Goal: Transaction & Acquisition: Purchase product/service

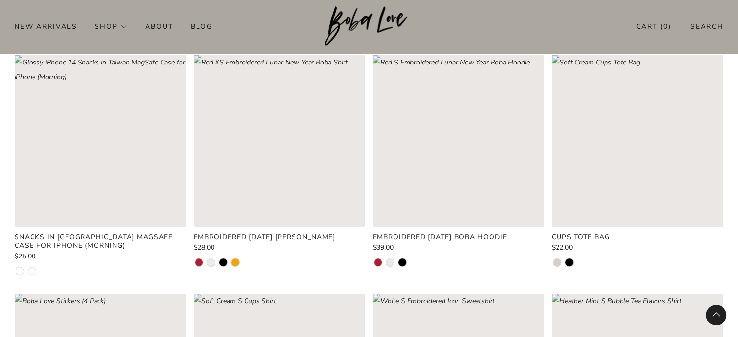
scroll to position [242, 0]
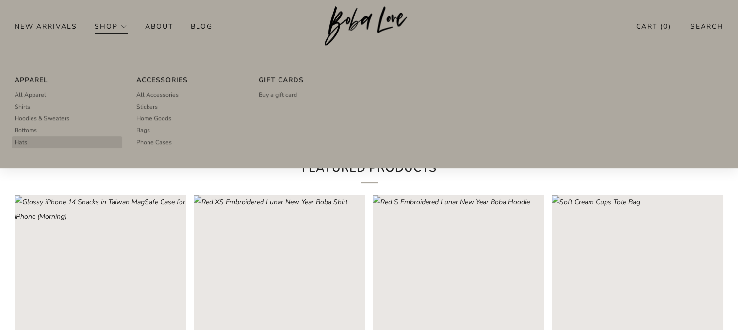
click at [15, 145] on span "Hats" at bounding box center [21, 142] width 13 height 9
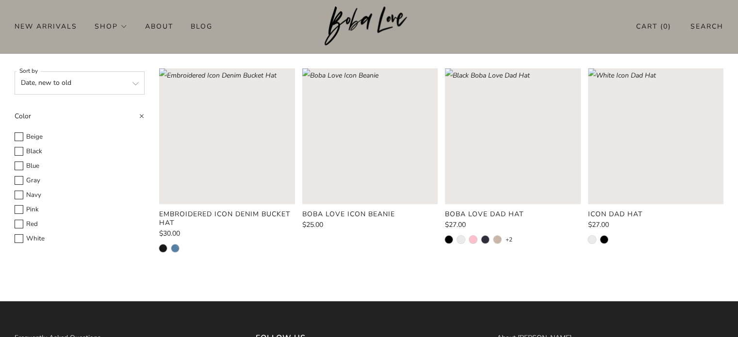
scroll to position [48, 0]
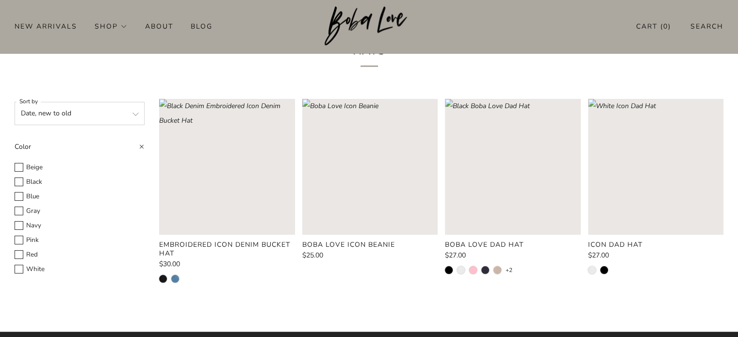
click at [136, 118] on select "Featured Best selling Alphabetically, A-Z Alphabetically, Z-A Price, low to hig…" at bounding box center [80, 113] width 130 height 23
click at [142, 83] on div "Hats" at bounding box center [369, 57] width 738 height 56
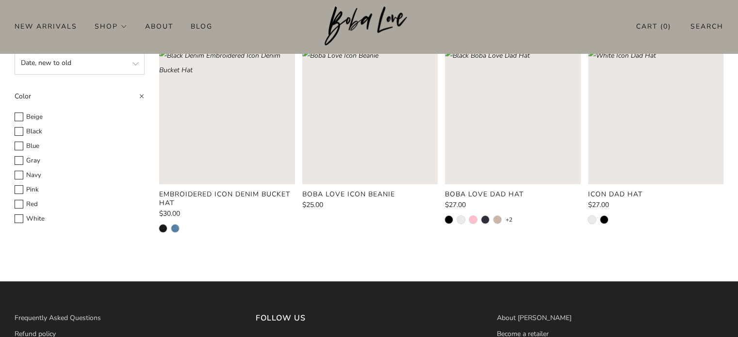
scroll to position [97, 0]
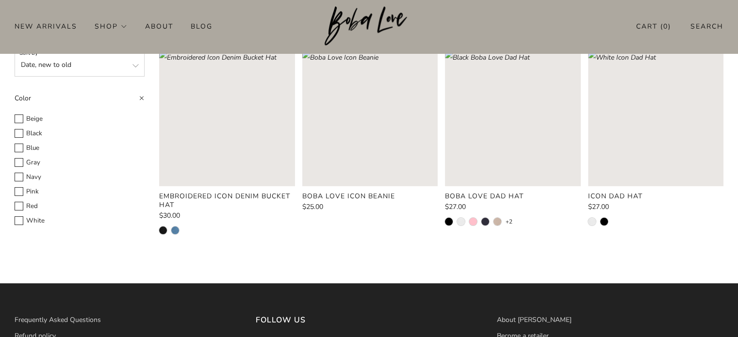
click at [264, 137] on rect "Loading image: Black Denim Embroidered Icon Denim Bucket Hat" at bounding box center [226, 117] width 135 height 135
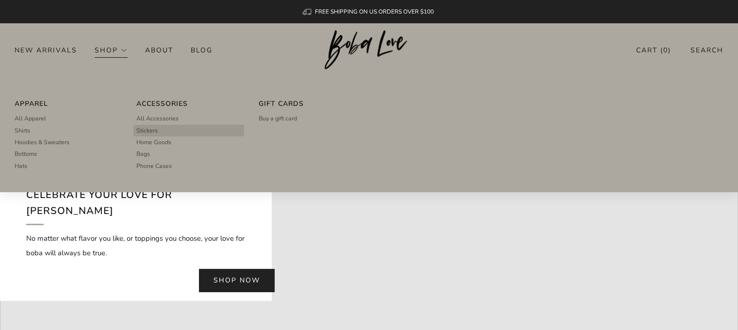
click at [150, 128] on span "Stickers" at bounding box center [146, 130] width 21 height 9
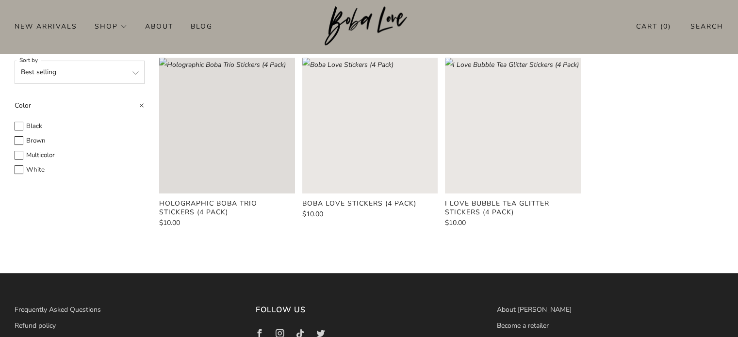
scroll to position [97, 0]
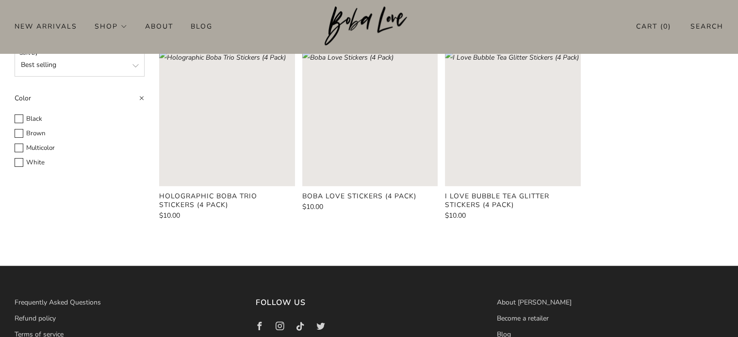
click at [241, 134] on rect "Loading image: Holographic Boba Trio Stickers (4 Pack)" at bounding box center [226, 117] width 135 height 135
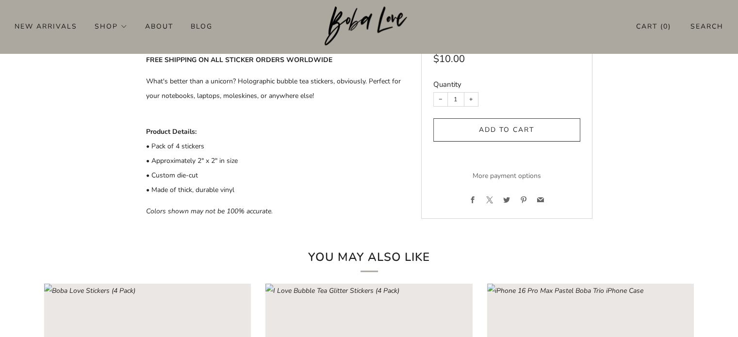
scroll to position [194, 0]
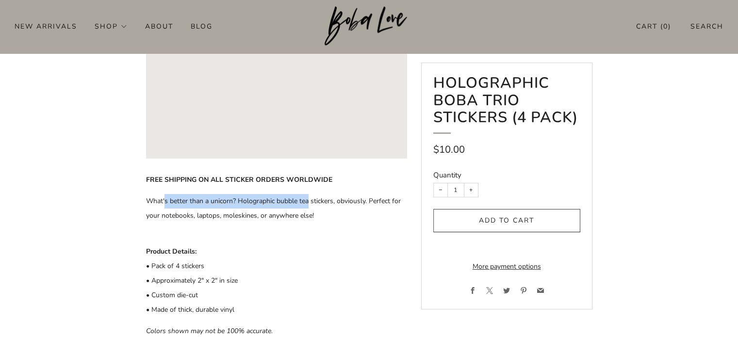
drag, startPoint x: 210, startPoint y: 200, endPoint x: 308, endPoint y: 199, distance: 98.0
click at [308, 199] on p "What's better than a unicorn? Holographic bubble tea stickers, obviously. Perfe…" at bounding box center [276, 216] width 260 height 44
click at [343, 222] on p "What's better than a unicorn? Holographic bubble tea stickers, obviously. Perfe…" at bounding box center [276, 216] width 260 height 44
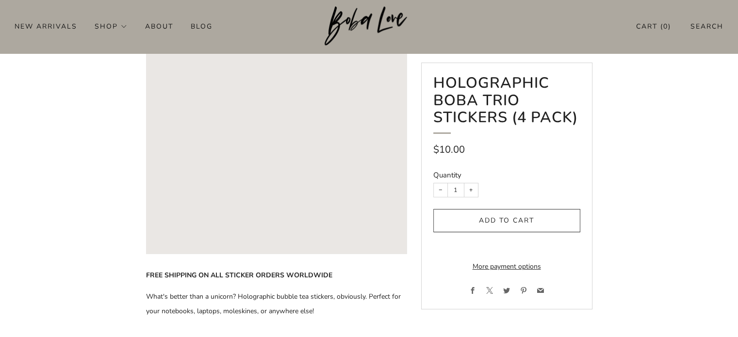
scroll to position [97, 0]
click at [470, 190] on button "+" at bounding box center [471, 190] width 14 height 14
click at [440, 189] on button "−" at bounding box center [441, 190] width 14 height 14
type input "1"
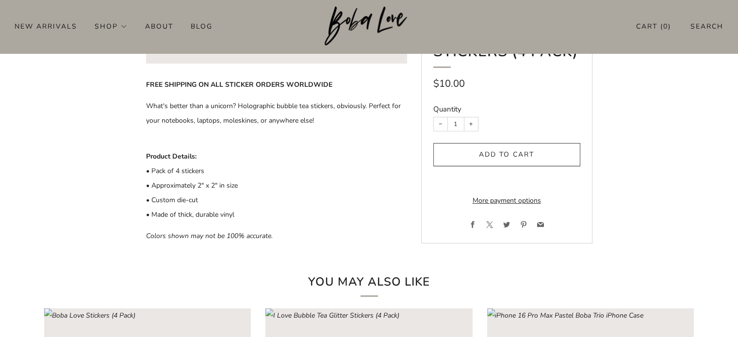
scroll to position [291, 0]
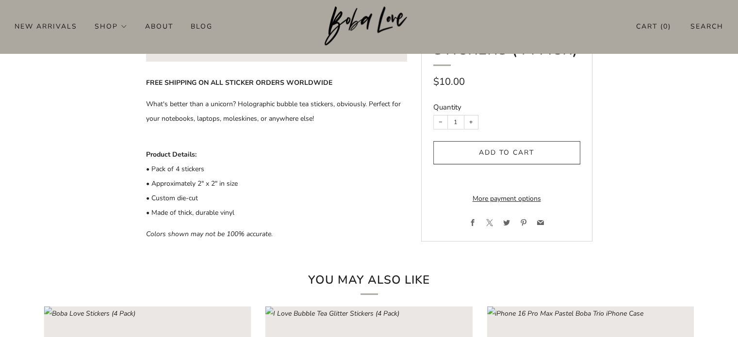
drag, startPoint x: 244, startPoint y: 213, endPoint x: 155, endPoint y: 215, distance: 89.3
click at [155, 215] on p "Product Details: • Pack of 4 stickers • Approximately 2" x 2" in size • Custom …" at bounding box center [276, 183] width 260 height 73
click at [294, 201] on p "Product Details: • Pack of 4 stickers • Approximately 2" x 2" in size • Custom …" at bounding box center [276, 183] width 260 height 73
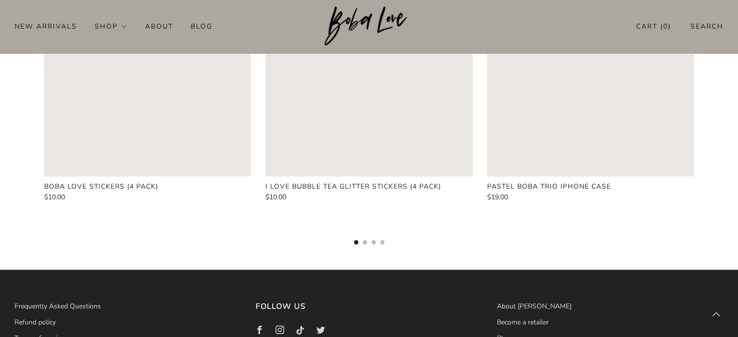
scroll to position [630, 0]
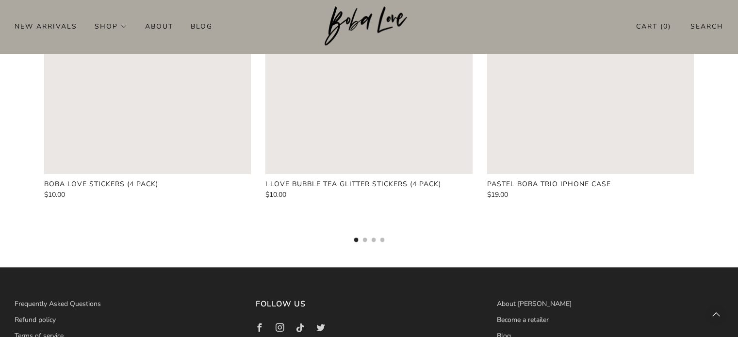
click at [367, 240] on ul "1 2 3 4" at bounding box center [369, 240] width 31 height 4
click at [365, 240] on button "2" at bounding box center [364, 240] width 4 height 4
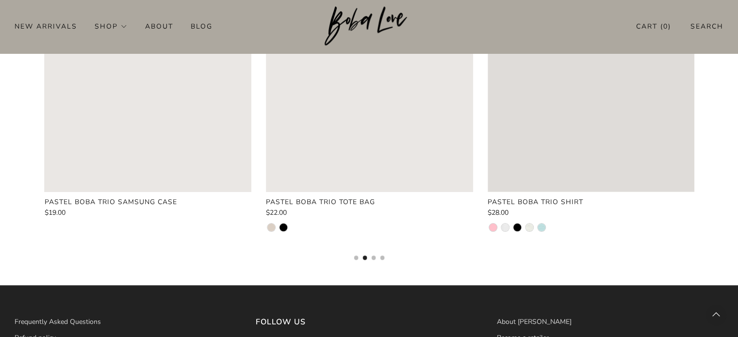
scroll to position [582, 0]
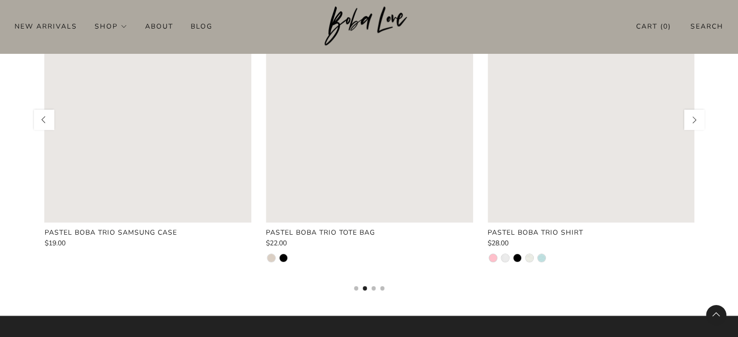
click at [374, 290] on button "3" at bounding box center [373, 288] width 4 height 4
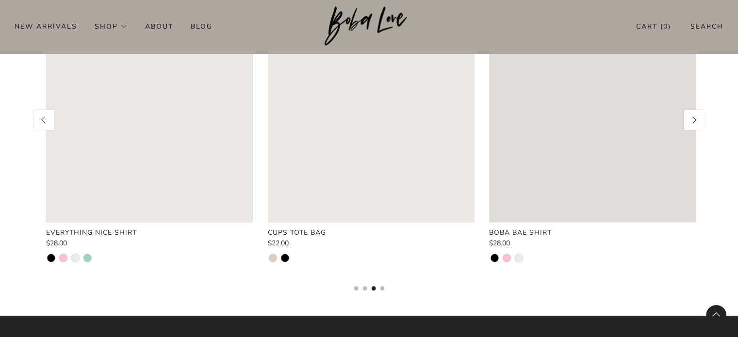
click at [381, 288] on button "4" at bounding box center [382, 288] width 4 height 4
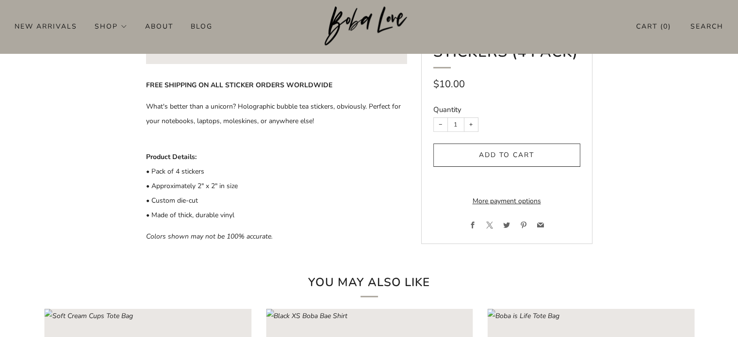
scroll to position [291, 0]
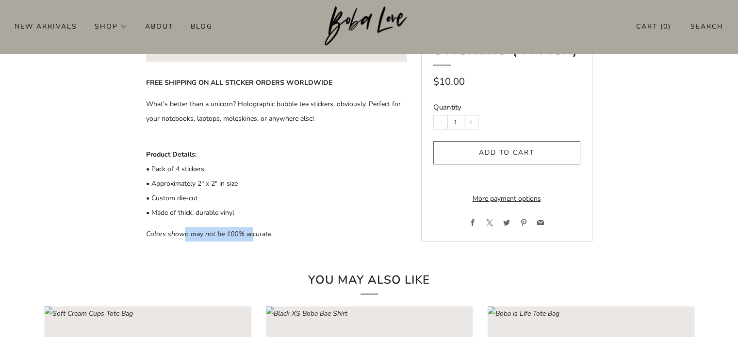
drag, startPoint x: 185, startPoint y: 235, endPoint x: 358, endPoint y: 210, distance: 174.8
click at [253, 234] on em "Colors shown may not be 100% accurate." at bounding box center [209, 233] width 127 height 9
click at [367, 209] on p "Product Details: • Pack of 4 stickers • Approximately 2" x 2" in size • Custom …" at bounding box center [276, 183] width 260 height 73
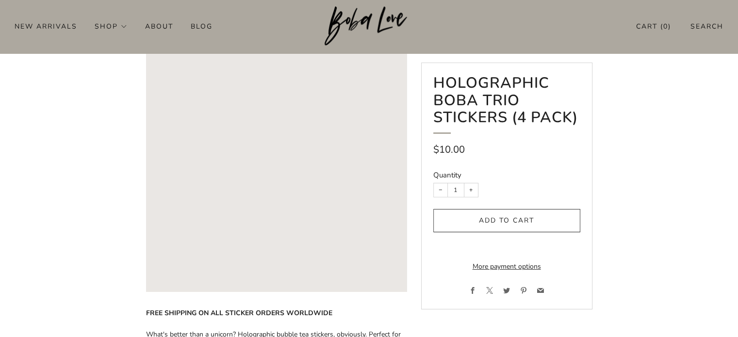
scroll to position [0, 0]
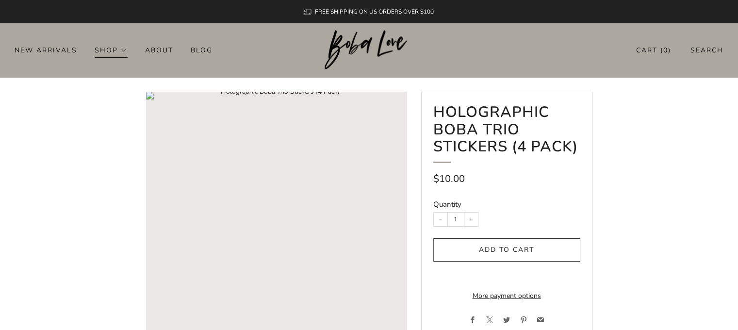
click at [116, 54] on link "Shop" at bounding box center [111, 50] width 33 height 16
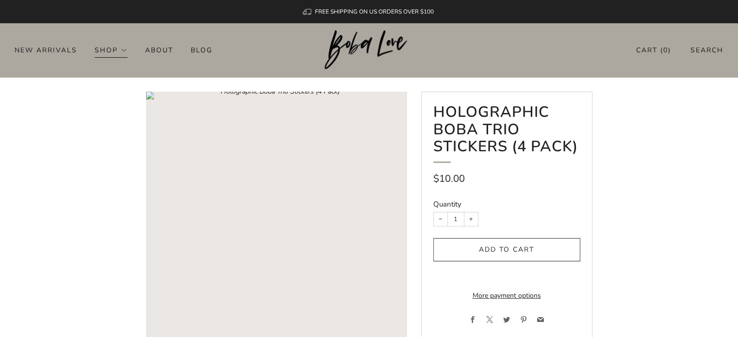
click at [121, 51] on link "Shop" at bounding box center [111, 50] width 33 height 16
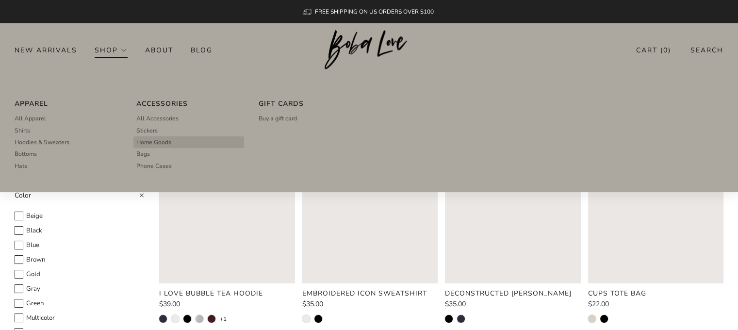
click at [163, 141] on span "Home Goods" at bounding box center [153, 142] width 35 height 9
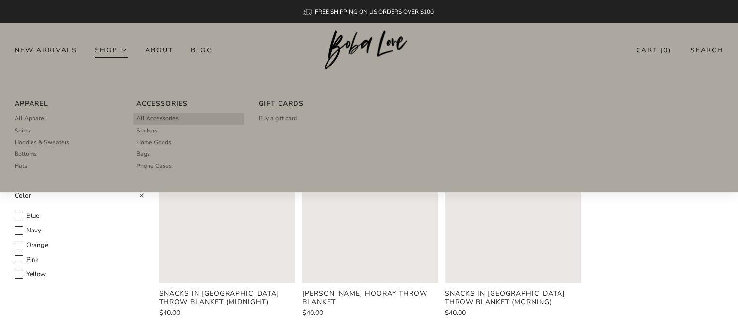
click at [156, 116] on span "All Accessories" at bounding box center [157, 118] width 42 height 9
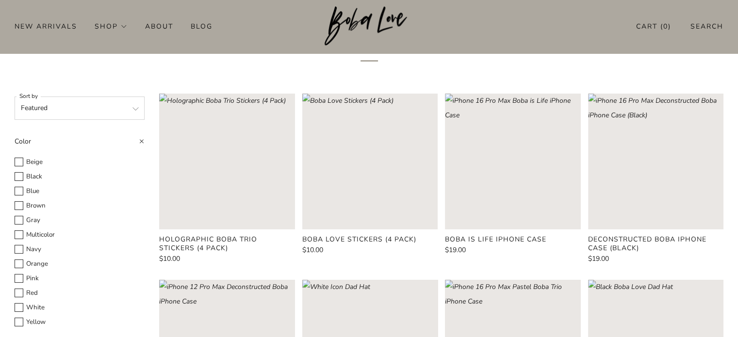
scroll to position [291, 0]
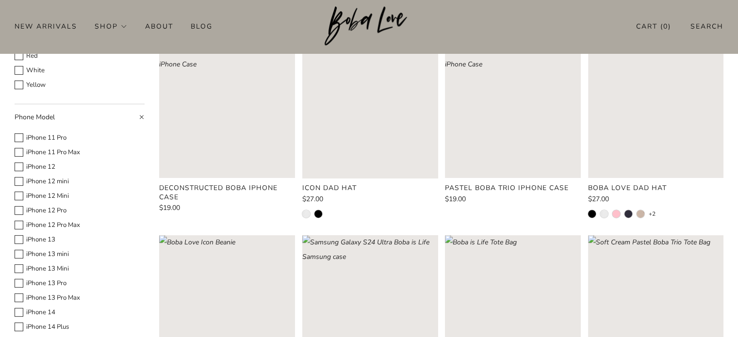
click at [247, 106] on rect "Loading image: iPhone 12 Pro Max Deconstructed Boba iPhone Case" at bounding box center [226, 110] width 135 height 135
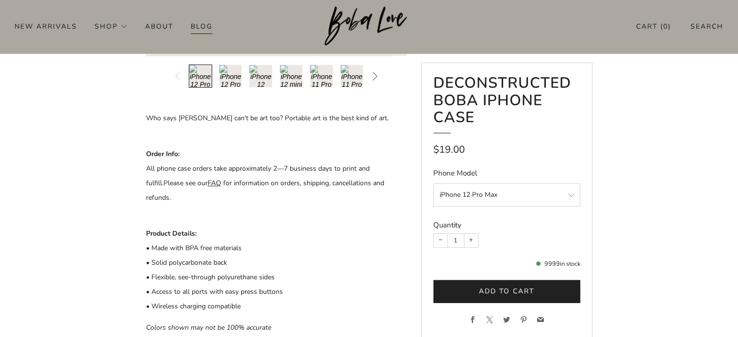
scroll to position [291, 0]
